Goal: Information Seeking & Learning: Learn about a topic

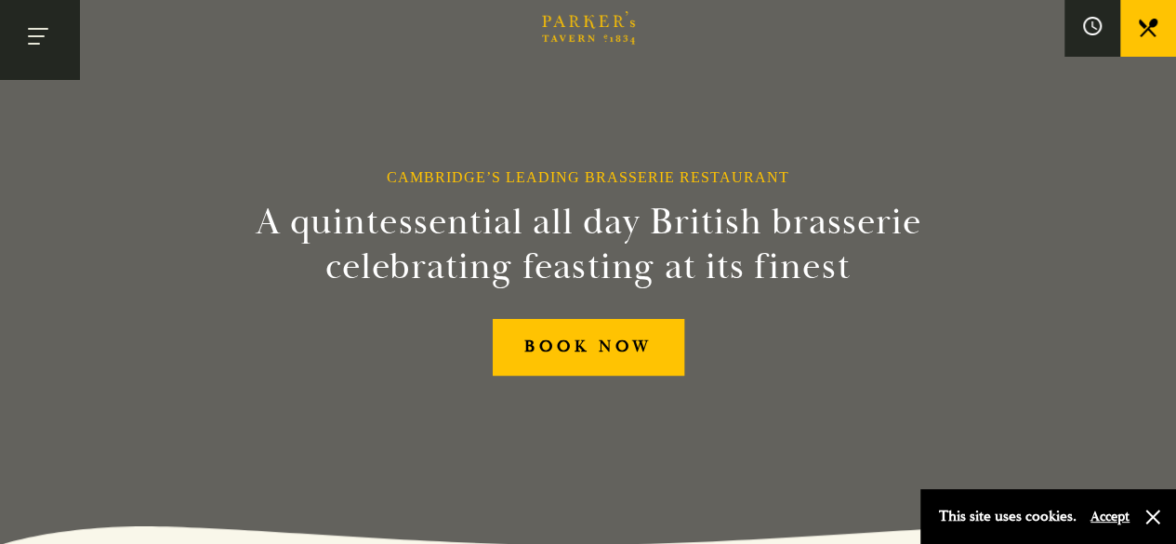
click at [30, 38] on button "Toggle navigation" at bounding box center [39, 39] width 79 height 79
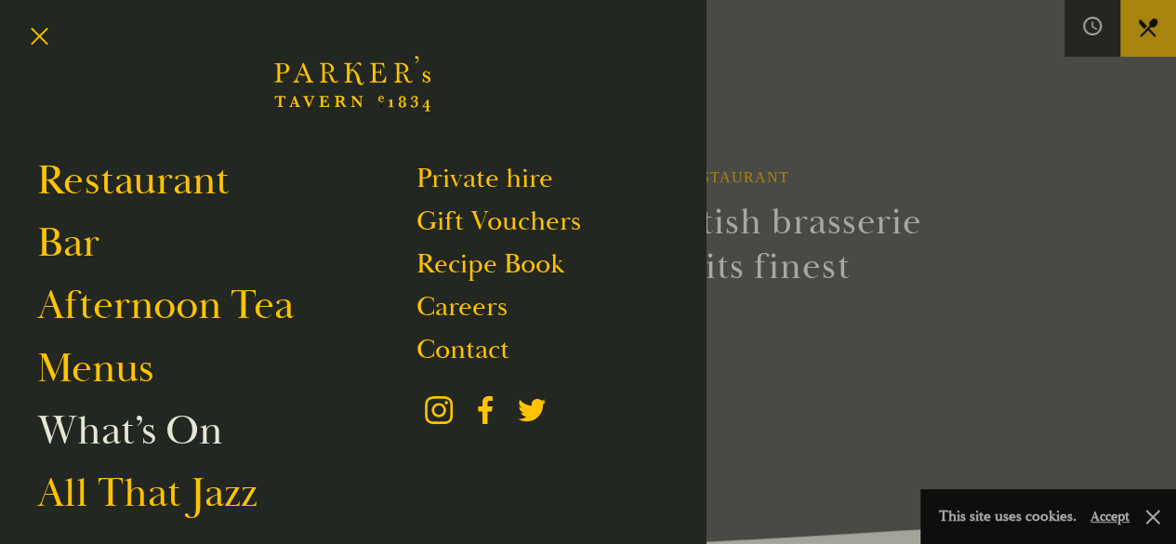
click at [151, 441] on link "What’s On" at bounding box center [129, 430] width 185 height 52
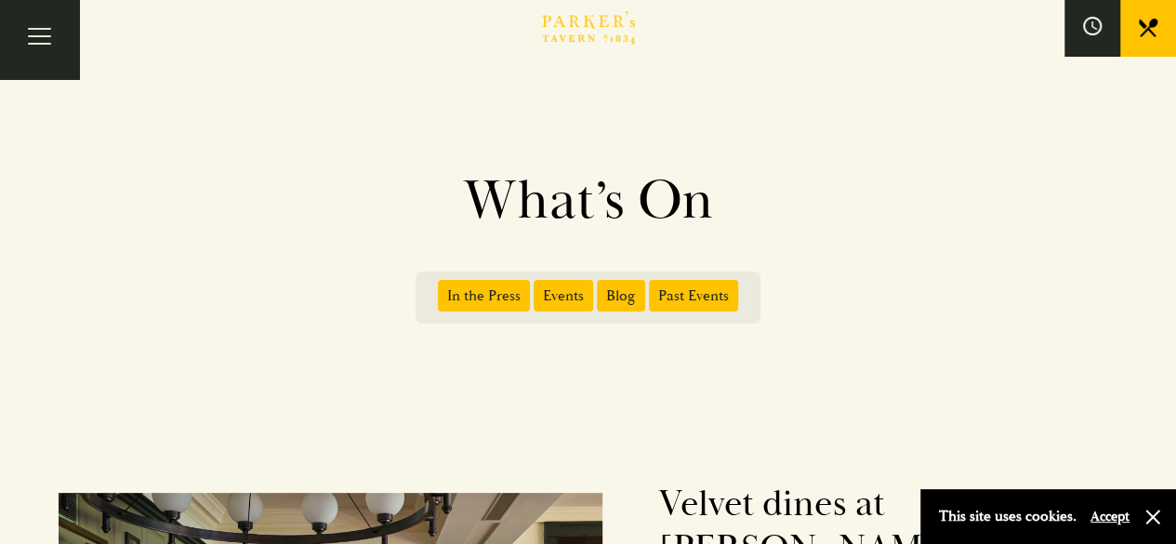
click at [563, 294] on span "Events" at bounding box center [562, 296] width 59 height 32
click at [537, 289] on input "Events" at bounding box center [537, 289] width 0 height 0
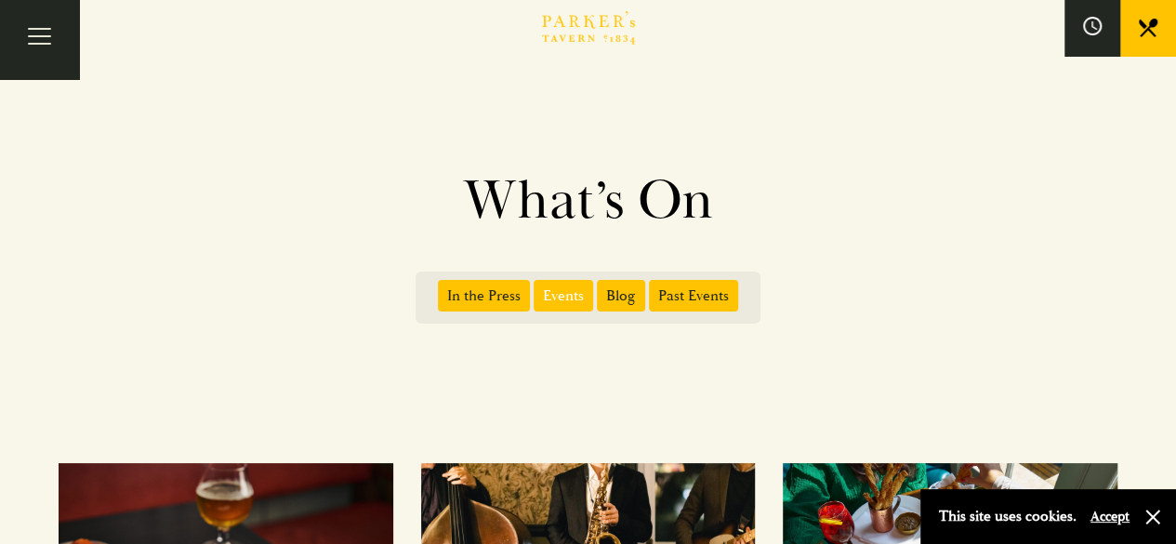
drag, startPoint x: 1154, startPoint y: 516, endPoint x: 690, endPoint y: 168, distance: 579.5
click at [690, 168] on h1 "What’s On" at bounding box center [588, 200] width 1059 height 67
click at [493, 294] on span "In the Press" at bounding box center [484, 296] width 92 height 32
click at [441, 289] on input "In the Press" at bounding box center [441, 289] width 0 height 0
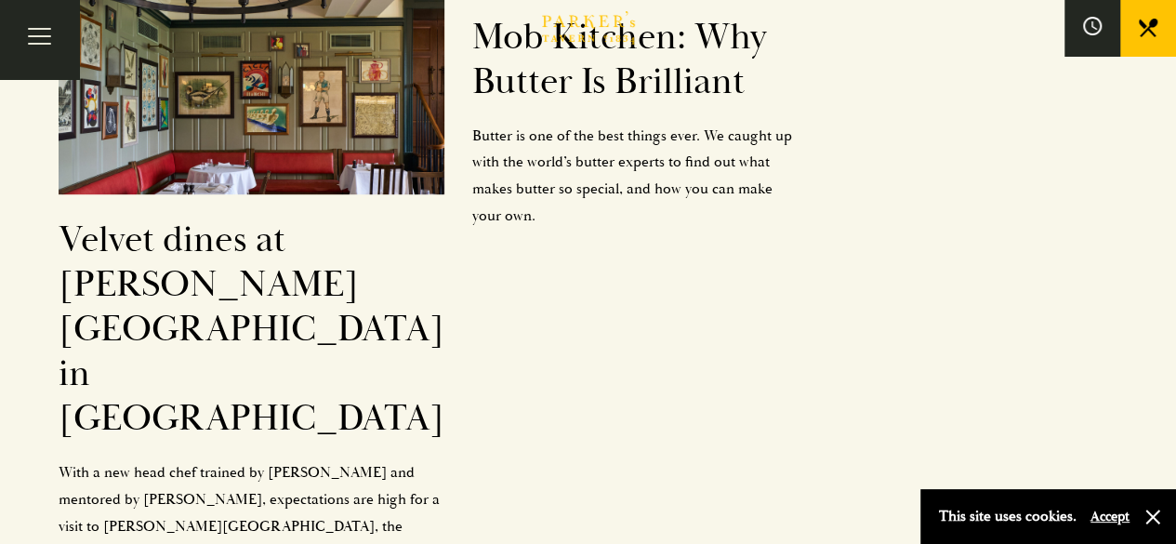
scroll to position [486, 0]
